Goal: Information Seeking & Learning: Learn about a topic

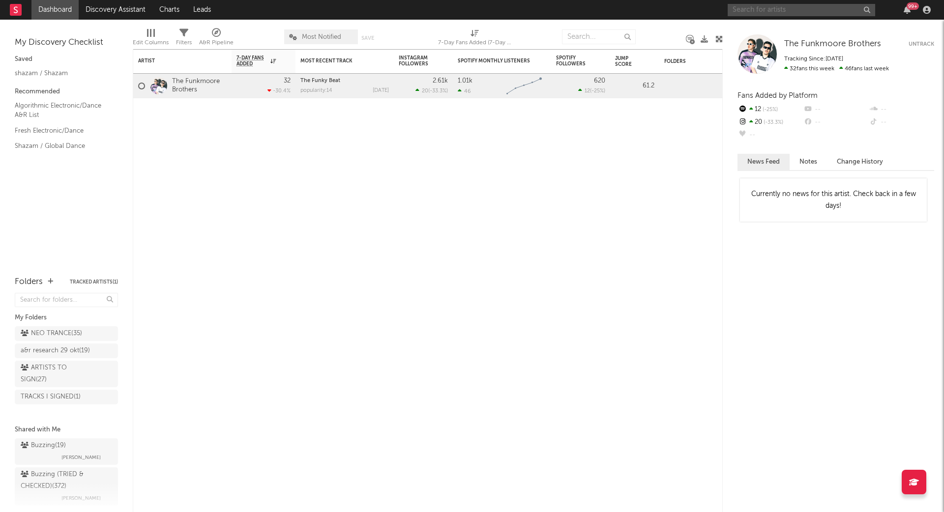
click at [789, 4] on input "text" at bounding box center [800, 10] width 147 height 12
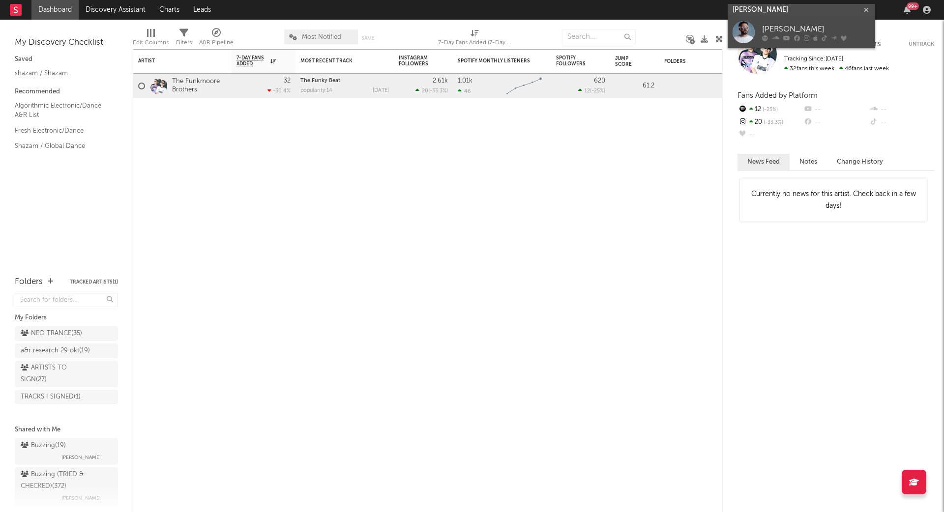
type input "andor gabriel"
click at [804, 24] on div "Andor Gabriel" at bounding box center [816, 30] width 108 height 12
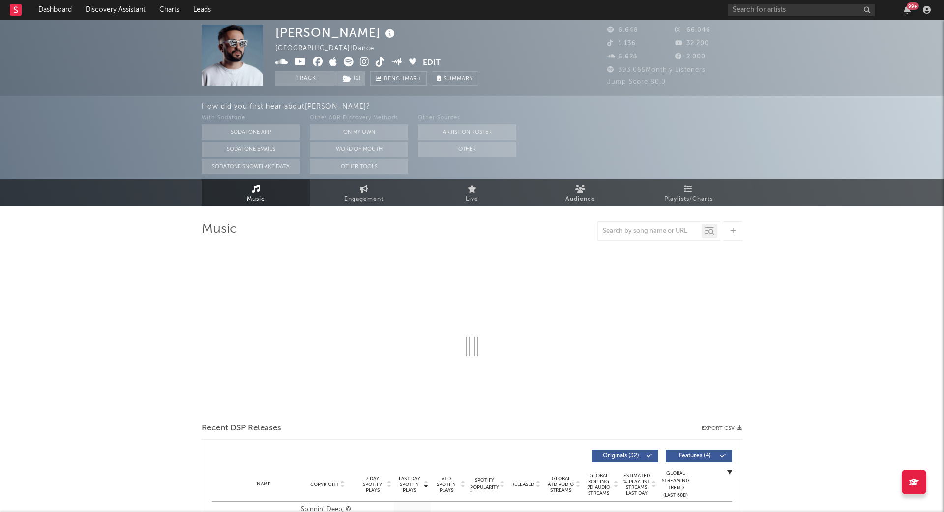
select select "6m"
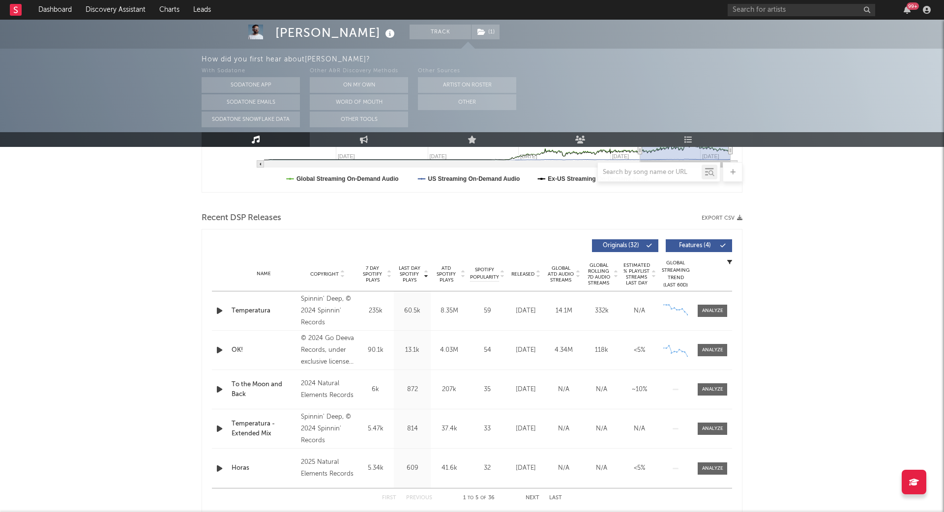
scroll to position [290, 0]
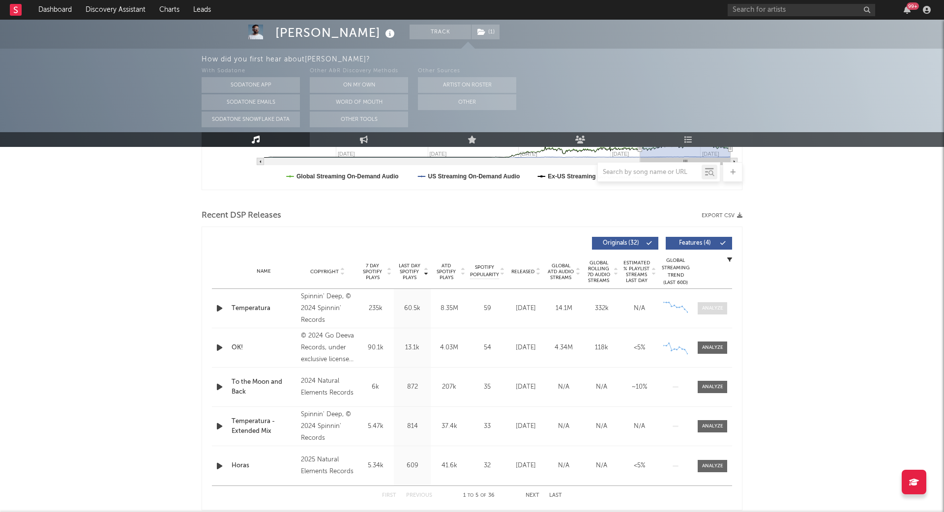
click at [706, 312] on span at bounding box center [711, 308] width 29 height 12
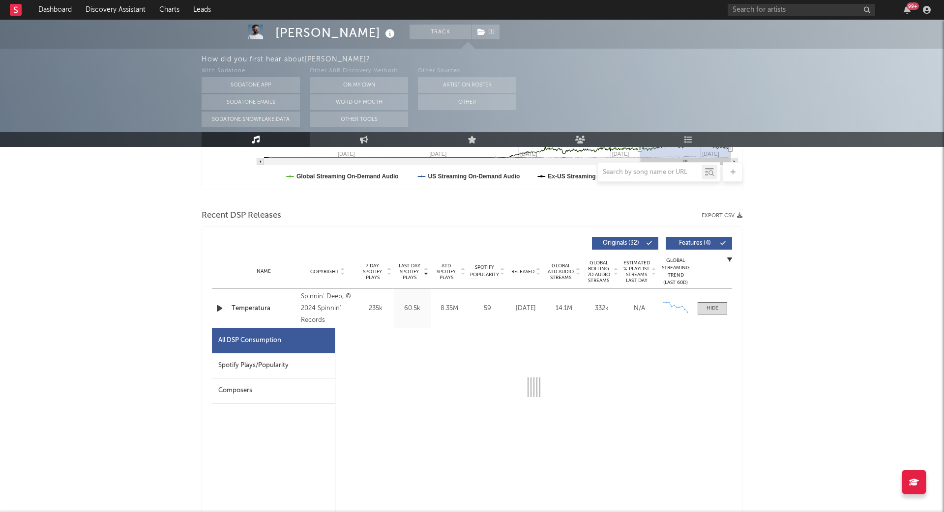
click at [260, 362] on div "Spotify Plays/Popularity" at bounding box center [273, 365] width 123 height 25
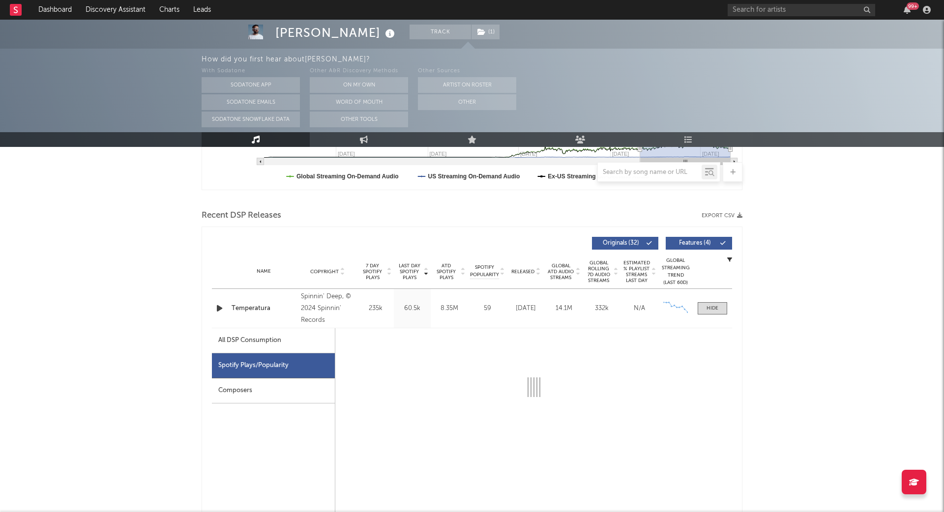
select select "6m"
select select "1w"
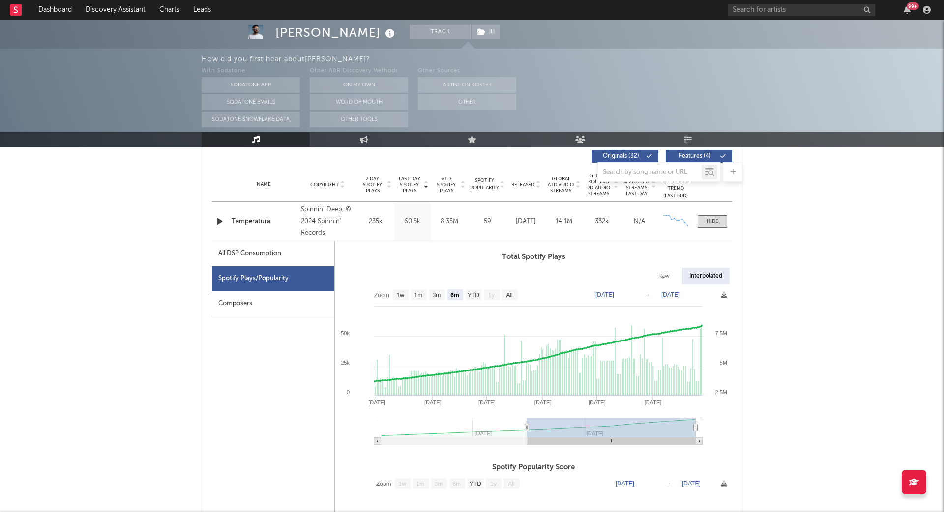
scroll to position [378, 0]
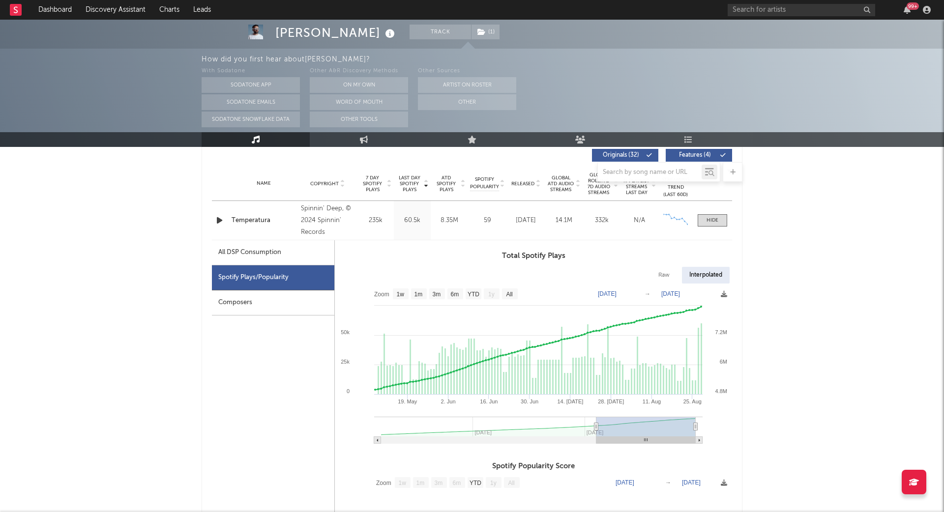
type input "2025-05-21"
select select "3m"
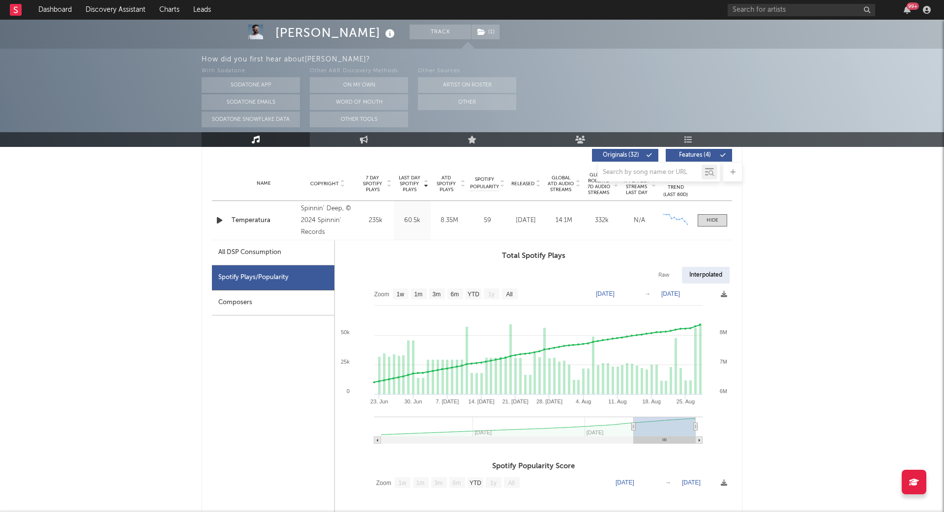
drag, startPoint x: 526, startPoint y: 428, endPoint x: 633, endPoint y: 426, distance: 107.6
click at [633, 426] on icon at bounding box center [634, 426] width 4 height 7
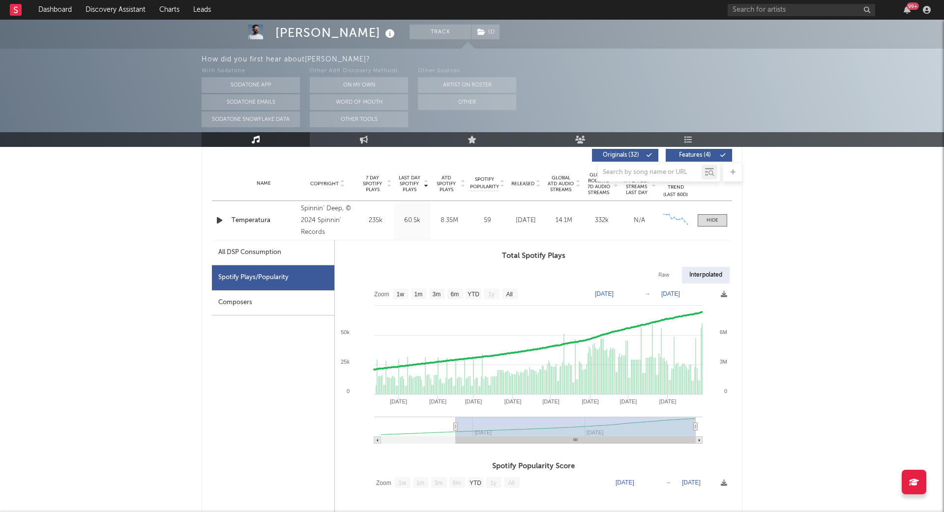
type input "2025-01-26"
select select "6m"
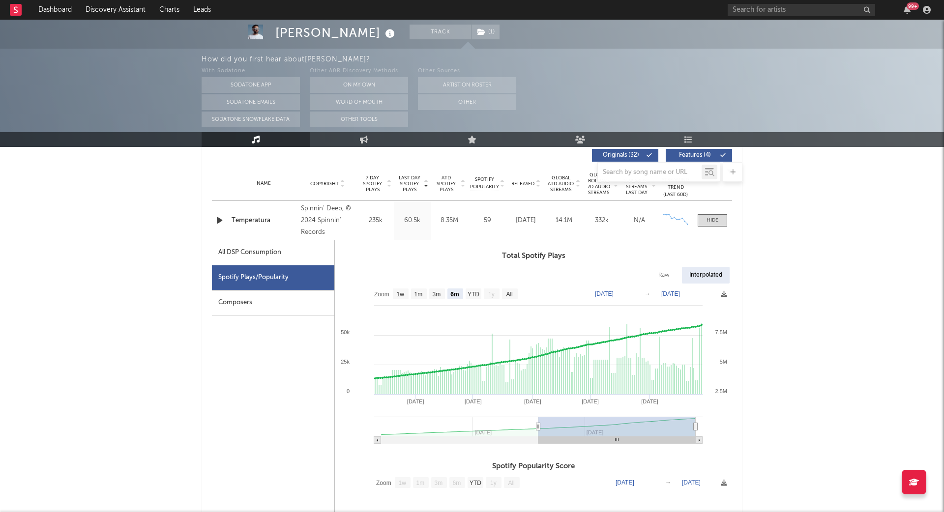
type input "2025-05-07"
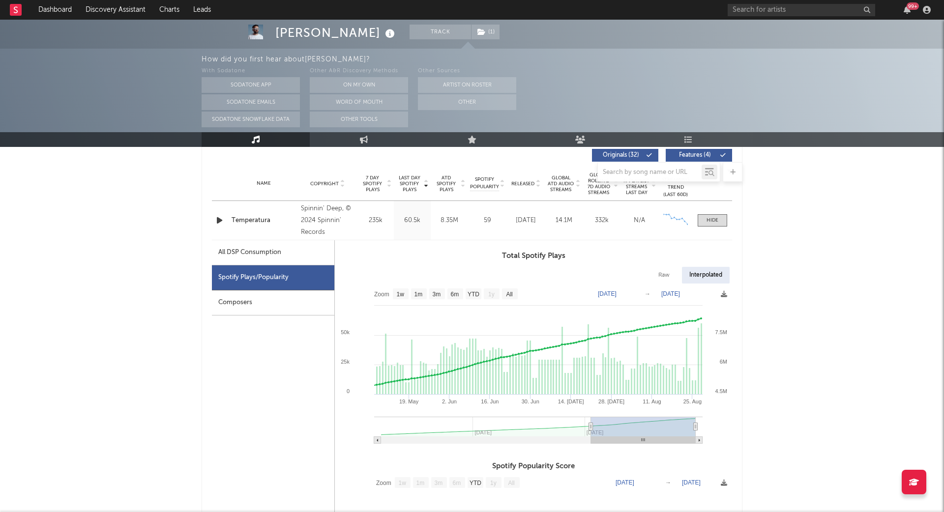
drag, startPoint x: 633, startPoint y: 426, endPoint x: 591, endPoint y: 415, distance: 43.6
click at [591, 415] on icon "Created with Highcharts 10.3.3 19. May 2. Jun 16. Jun 30. Jun 14. Jul 28. Jul 1…" at bounding box center [533, 367] width 397 height 167
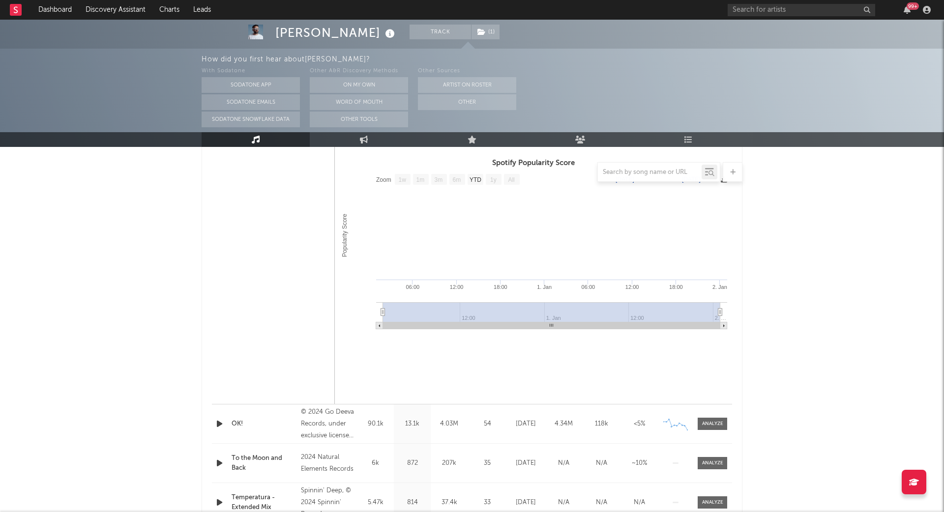
scroll to position [0, 0]
